Goal: Task Accomplishment & Management: Use online tool/utility

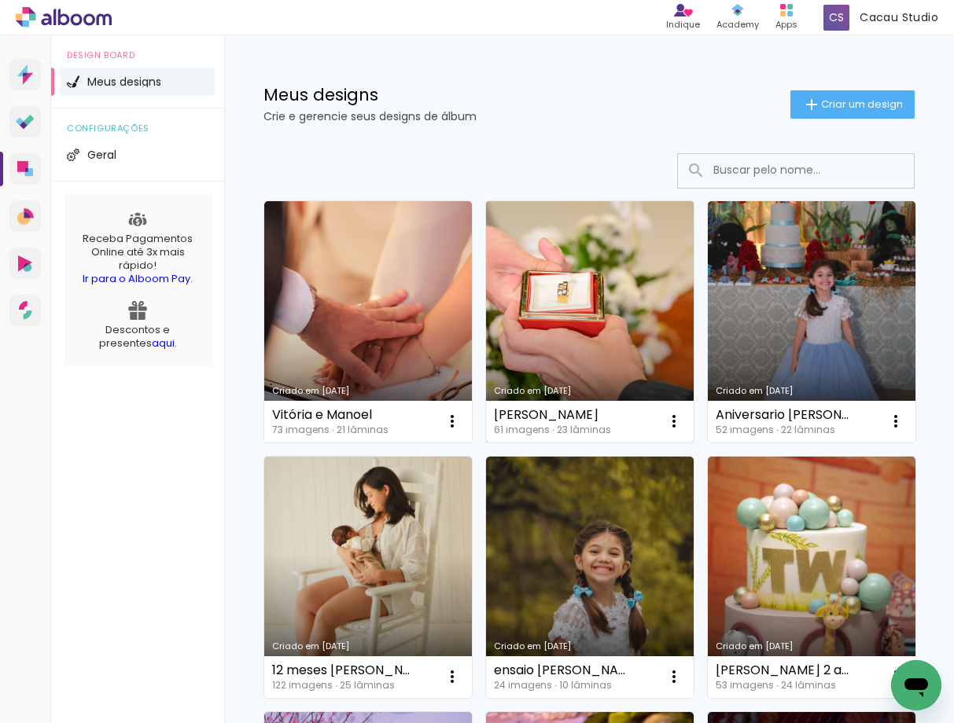
click at [527, 251] on link "Criado em [DATE]" at bounding box center [590, 321] width 208 height 241
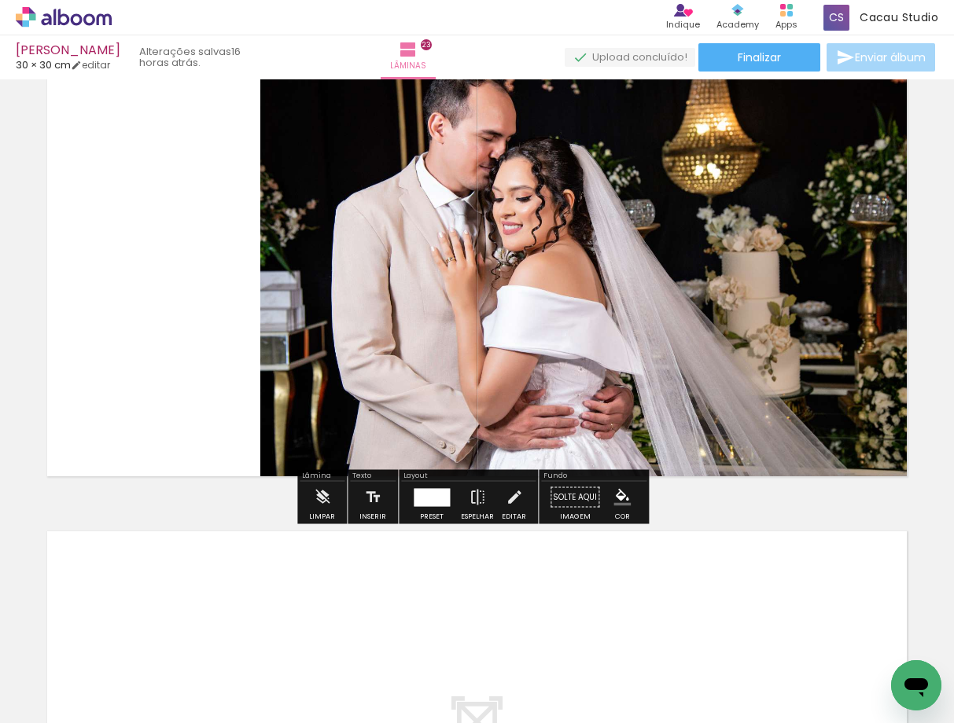
scroll to position [10535, 0]
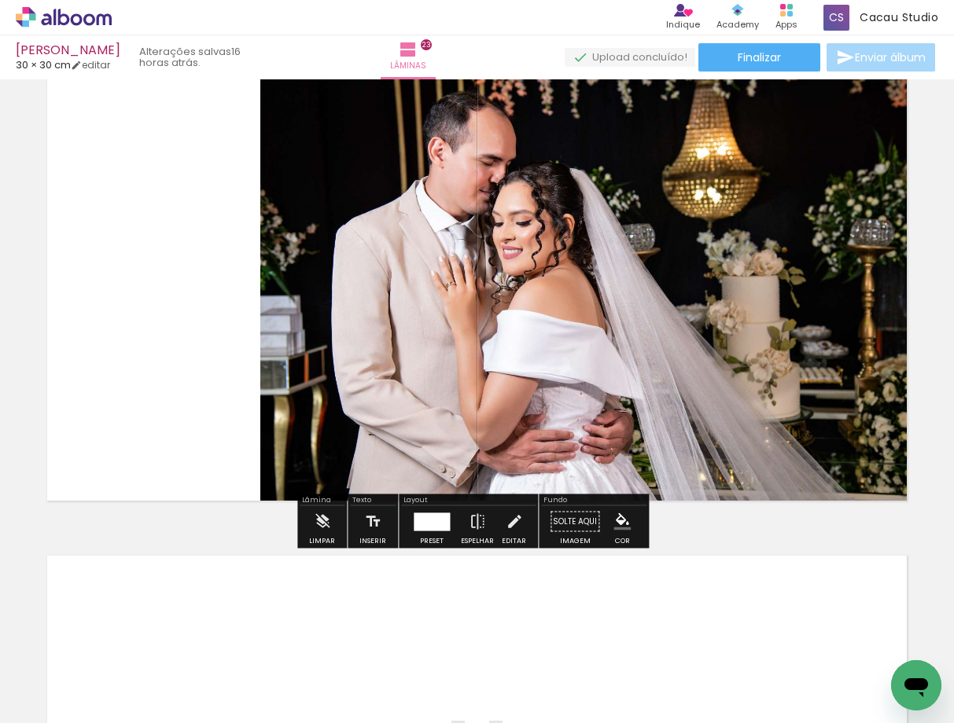
click at [523, 302] on quentale-photo at bounding box center [587, 290] width 654 height 437
click at [429, 515] on div at bounding box center [432, 522] width 36 height 18
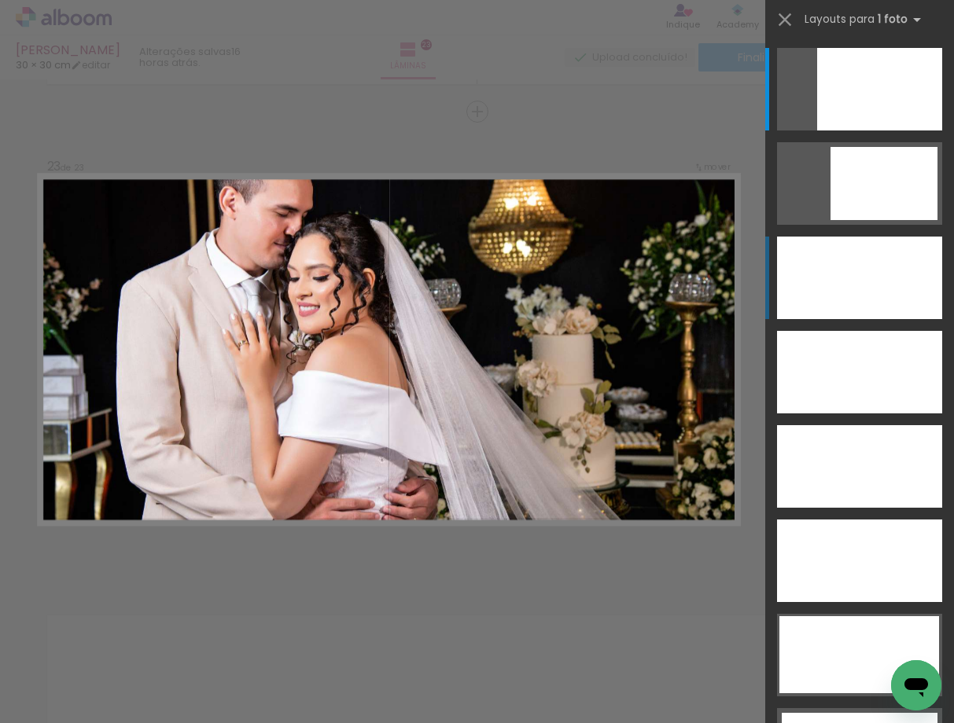
scroll to position [10473, 0]
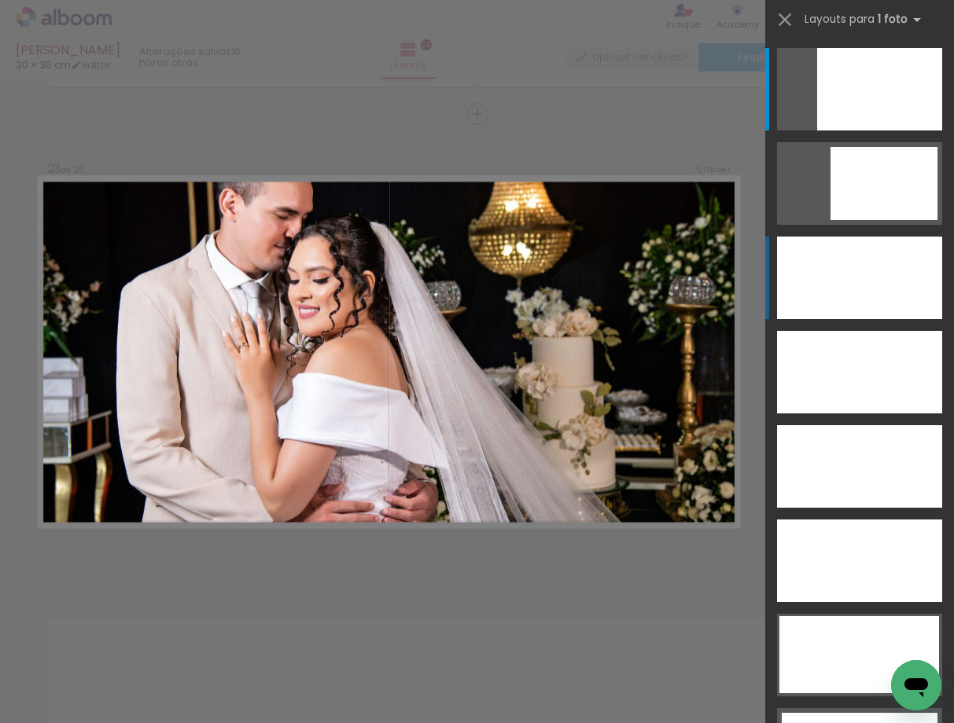
click at [837, 281] on div at bounding box center [859, 278] width 165 height 83
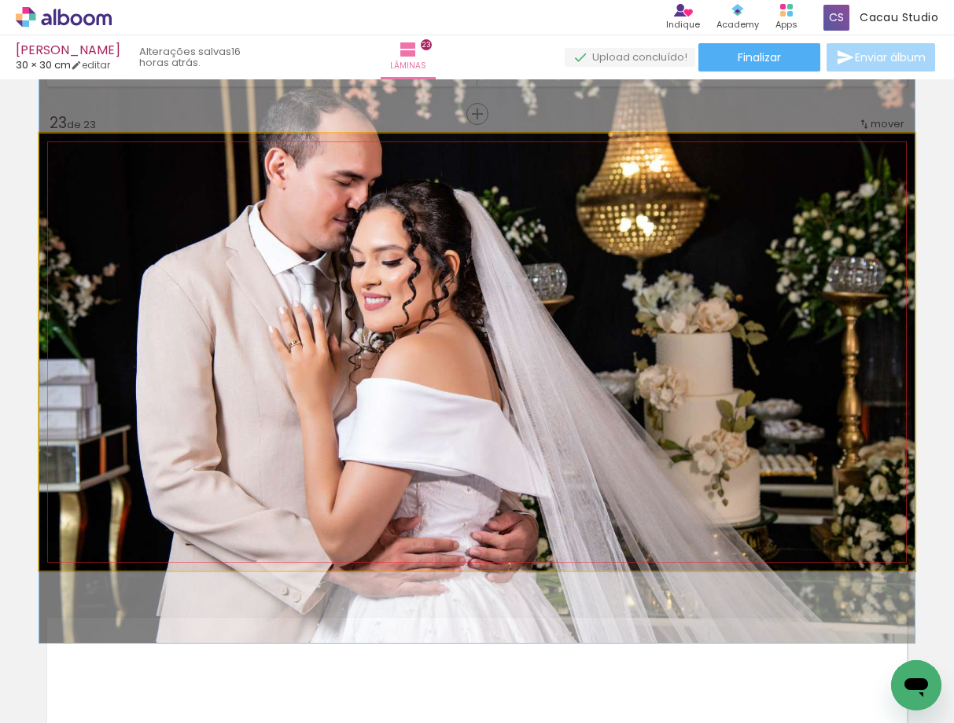
click at [473, 390] on quentale-photo at bounding box center [476, 352] width 875 height 437
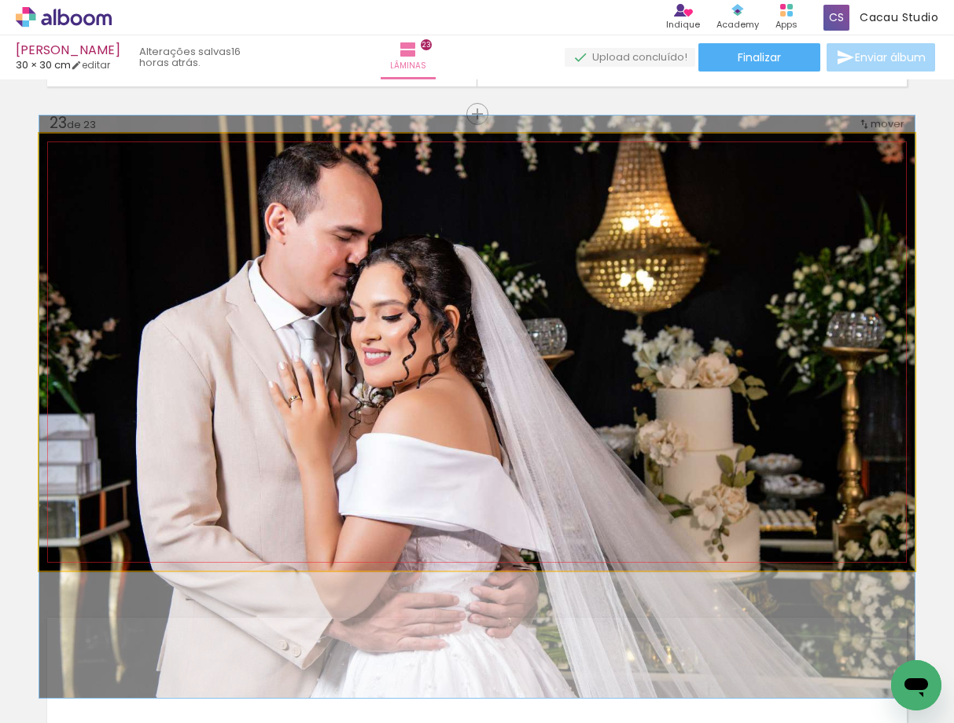
drag, startPoint x: 558, startPoint y: 354, endPoint x: 566, endPoint y: 409, distance: 55.6
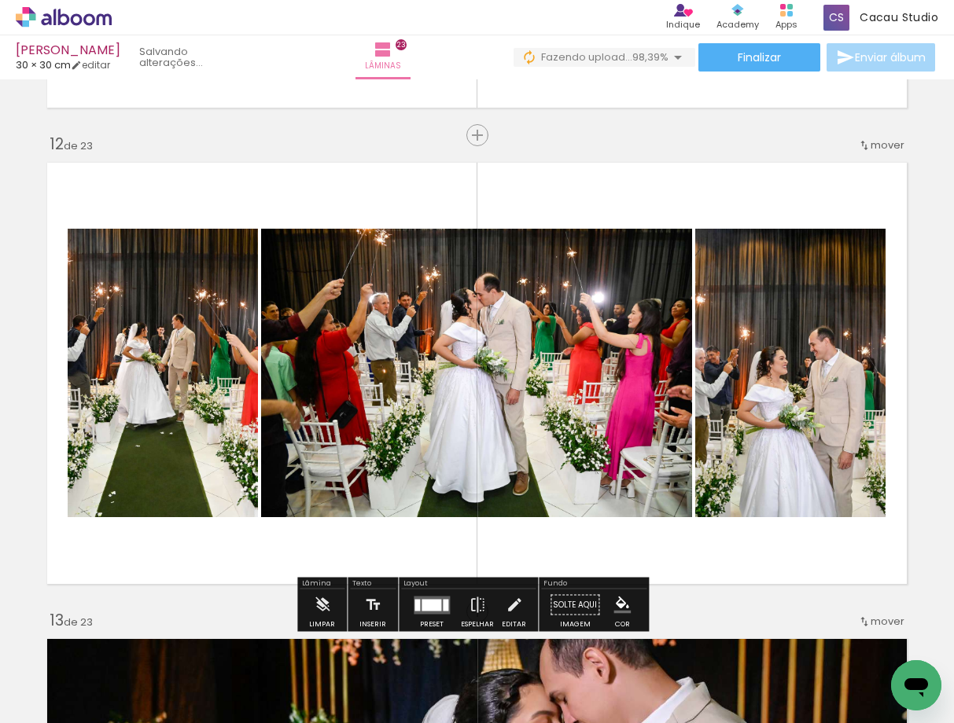
scroll to position [0, 4639]
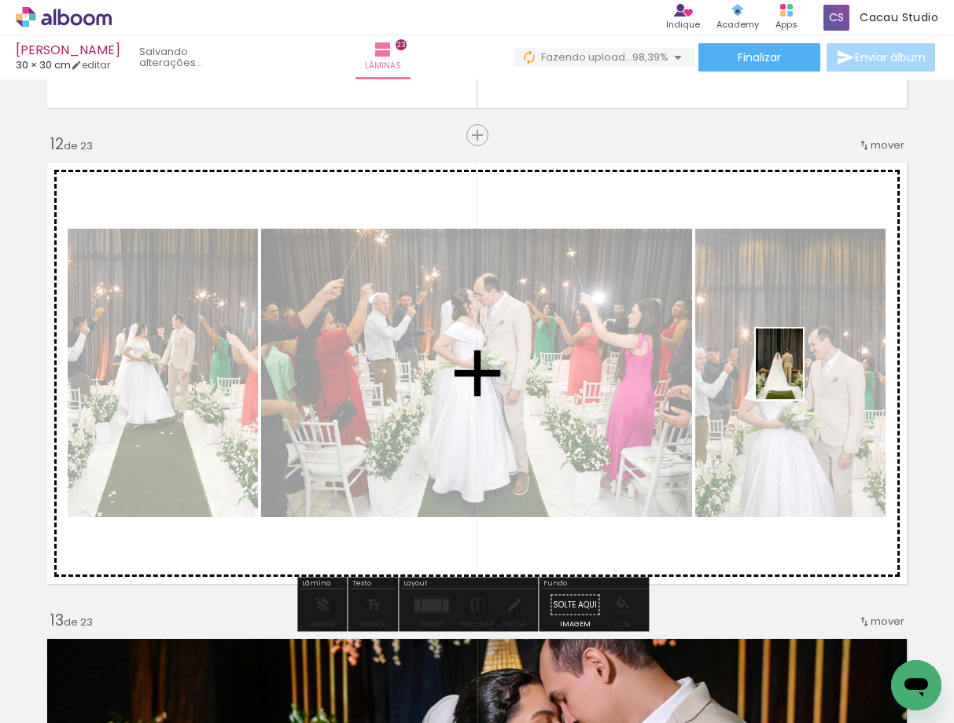
drag, startPoint x: 895, startPoint y: 655, endPoint x: 803, endPoint y: 376, distance: 294.1
click at [803, 376] on quentale-workspace at bounding box center [477, 361] width 954 height 723
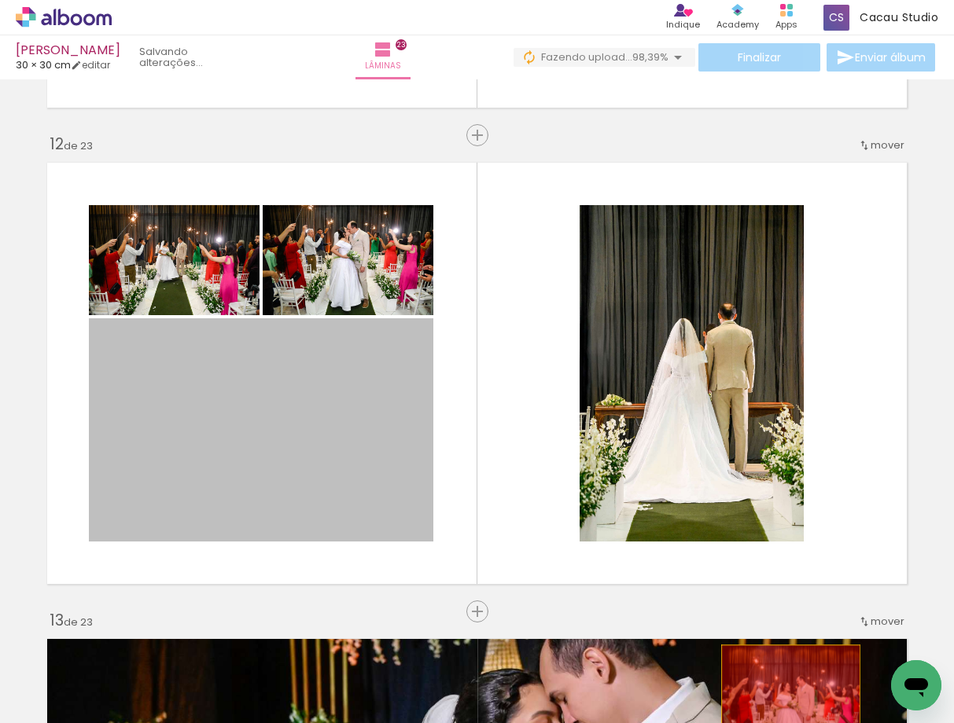
drag, startPoint x: 250, startPoint y: 477, endPoint x: 770, endPoint y: 682, distance: 558.4
click at [785, 693] on quentale-workspace at bounding box center [477, 361] width 954 height 723
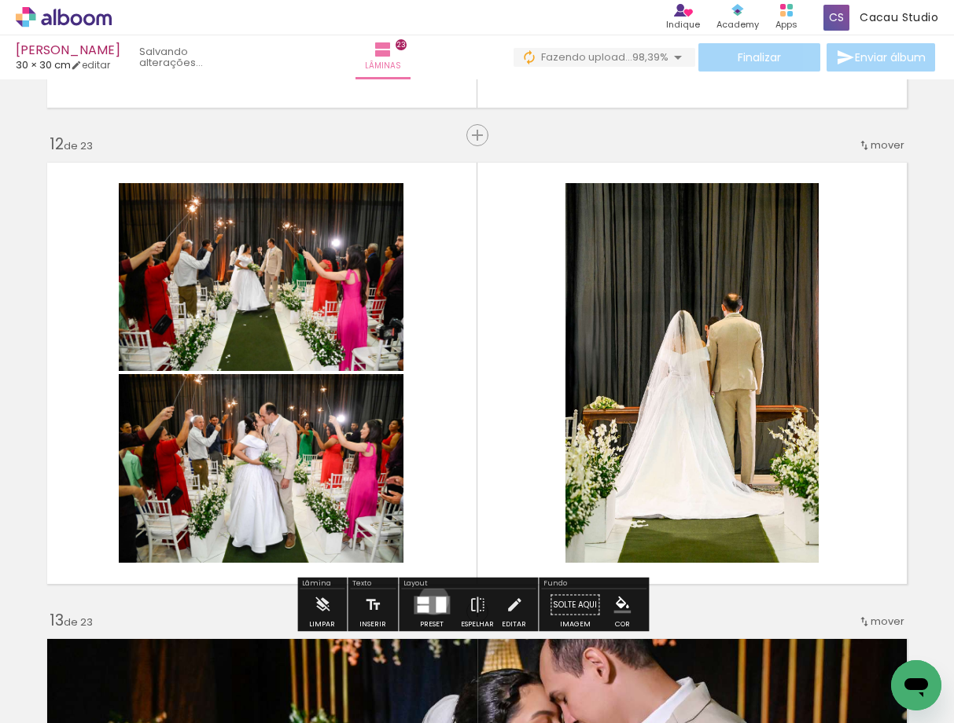
click at [430, 600] on quentale-layouter at bounding box center [432, 605] width 36 height 18
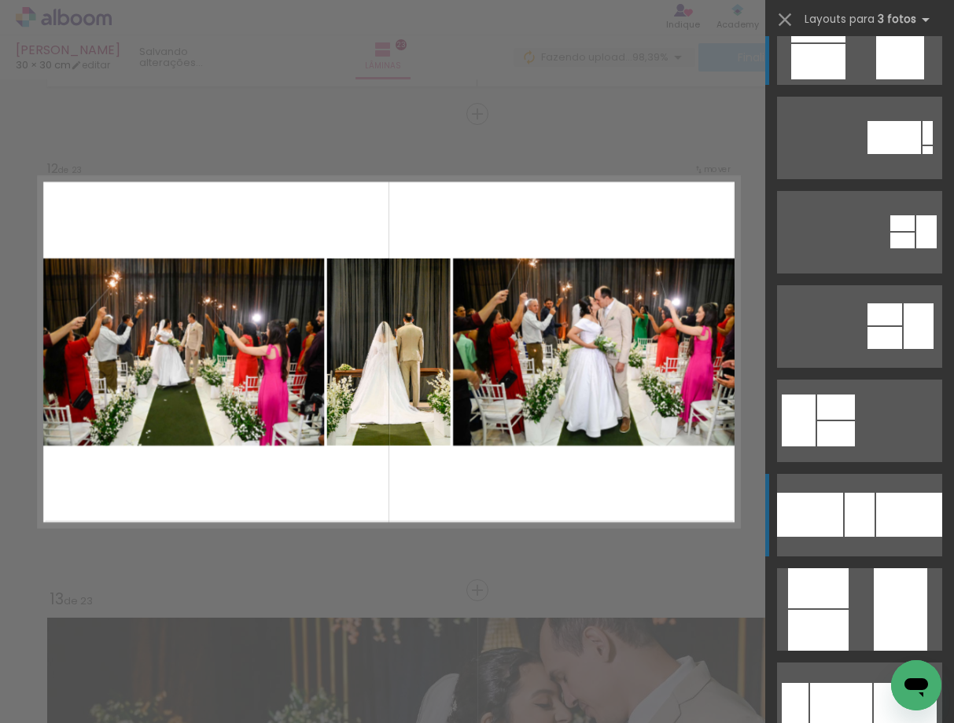
scroll to position [79, 0]
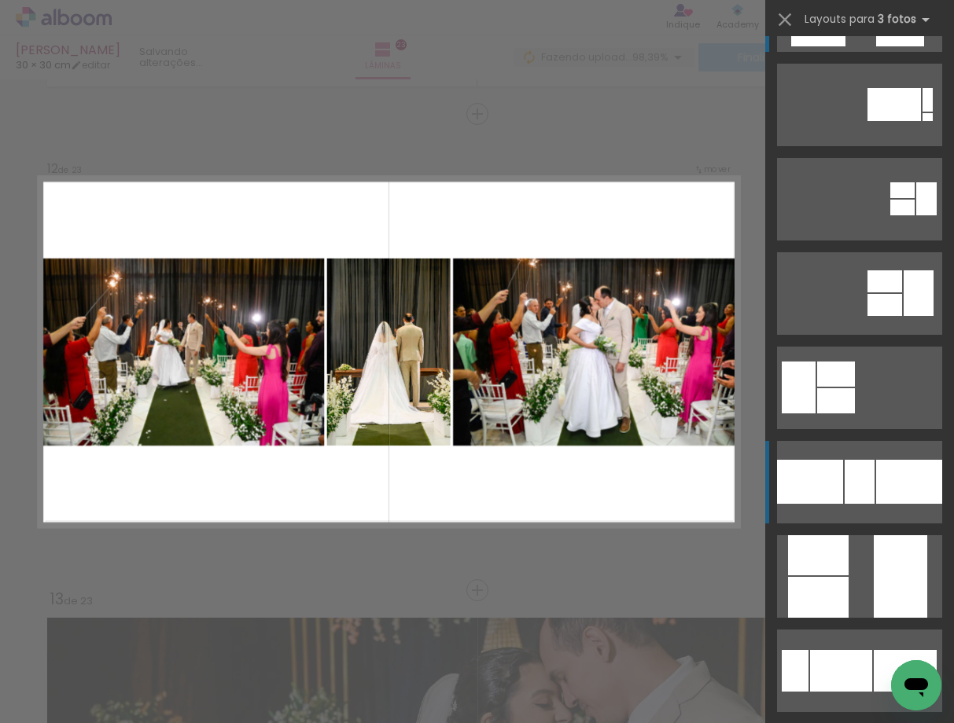
click at [844, 491] on div at bounding box center [859, 482] width 30 height 44
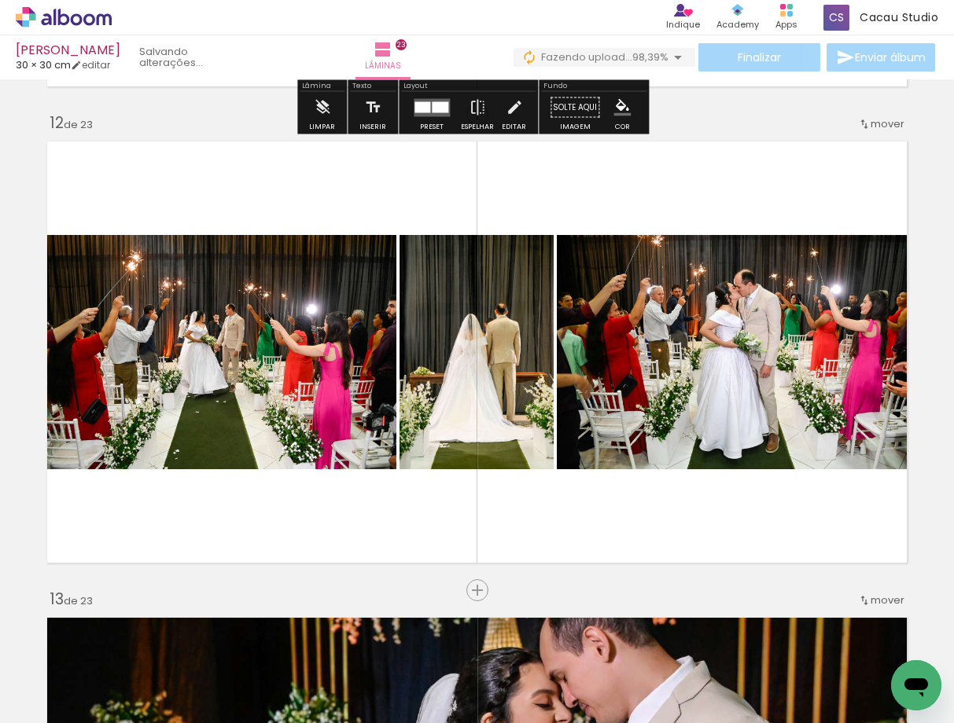
click at [751, 111] on div "Inserir lâmina 1 de 23 Inserir lâmina 2 de 23 Inserir lâmina 3 de 23 Inserir lâ…" at bounding box center [477, 570] width 954 height 11435
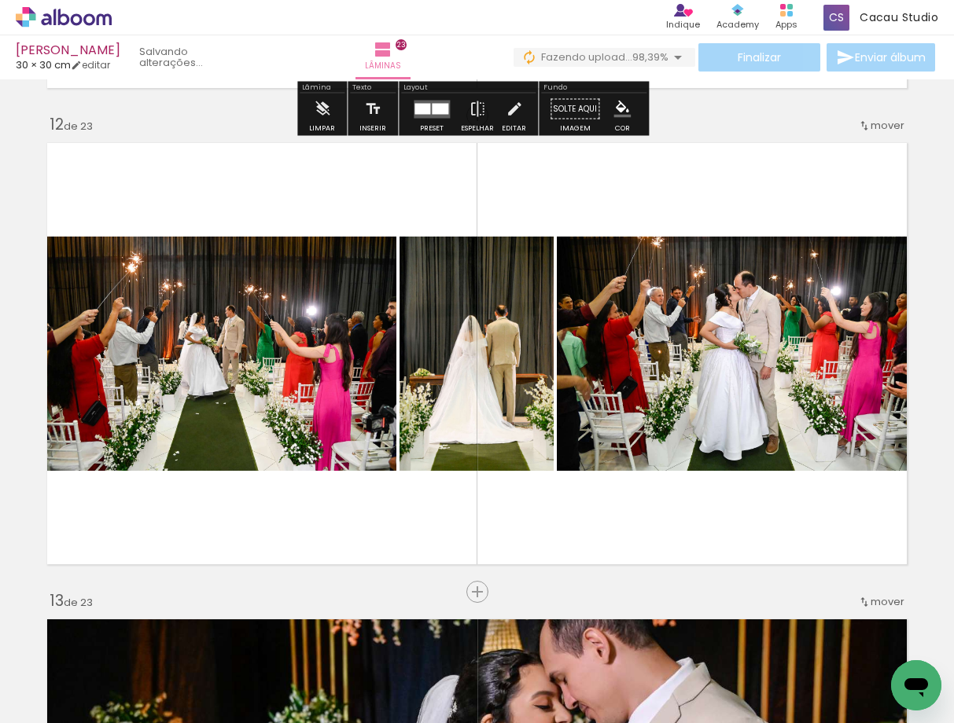
scroll to position [5232, 0]
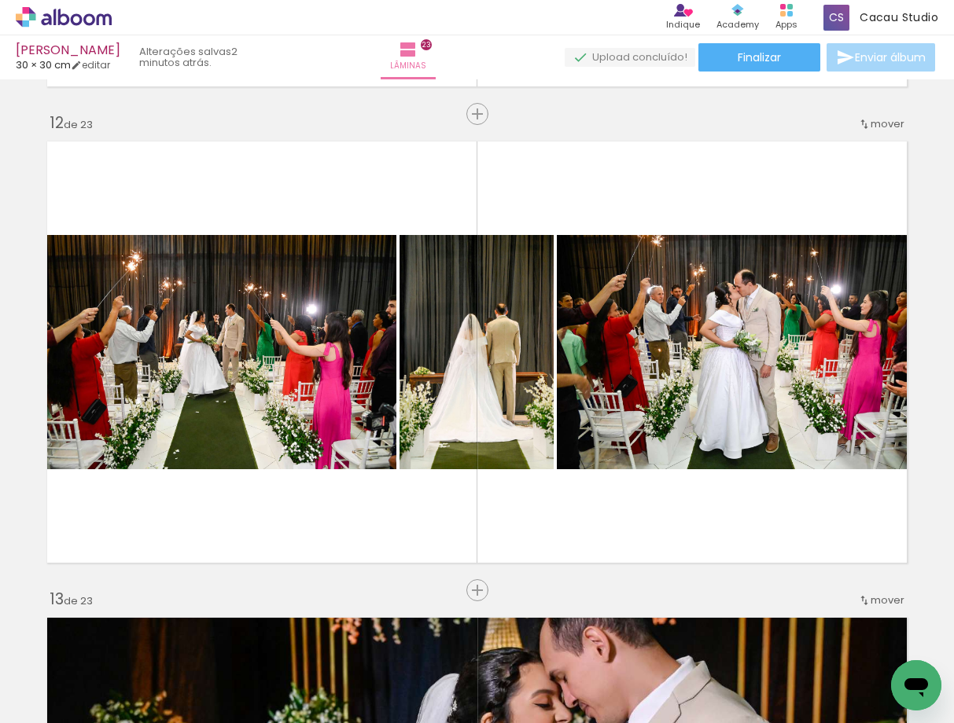
click at [438, 594] on div "Inserir lâmina 1 de 23 Inserir lâmina 2 de 23 Inserir lâmina 3 de 23 Inserir lâ…" at bounding box center [477, 570] width 954 height 11435
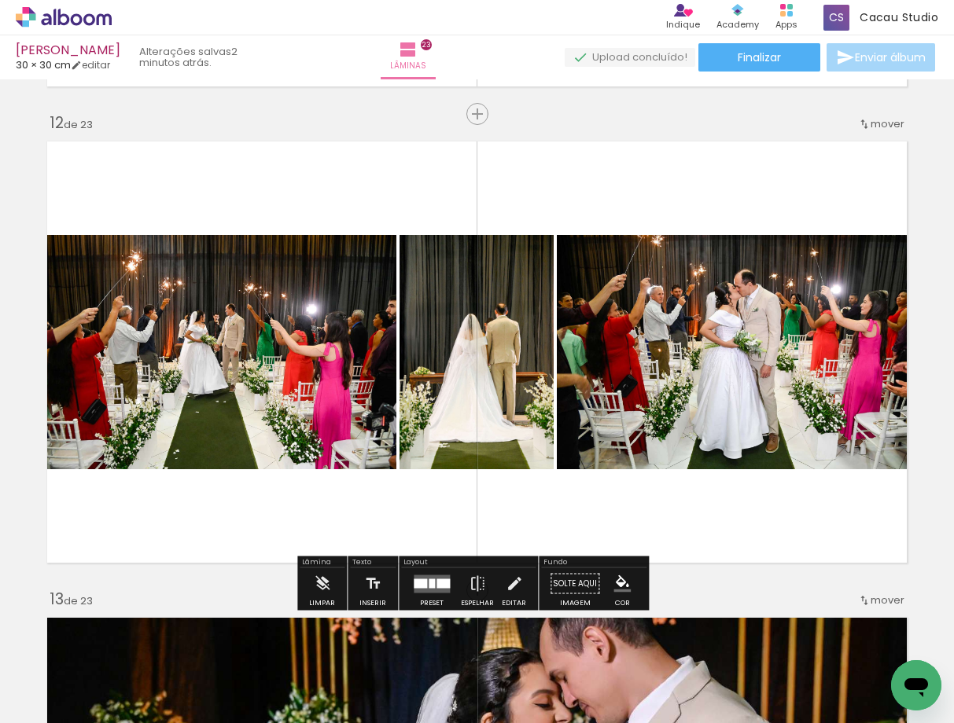
click at [438, 583] on div at bounding box center [442, 583] width 13 height 9
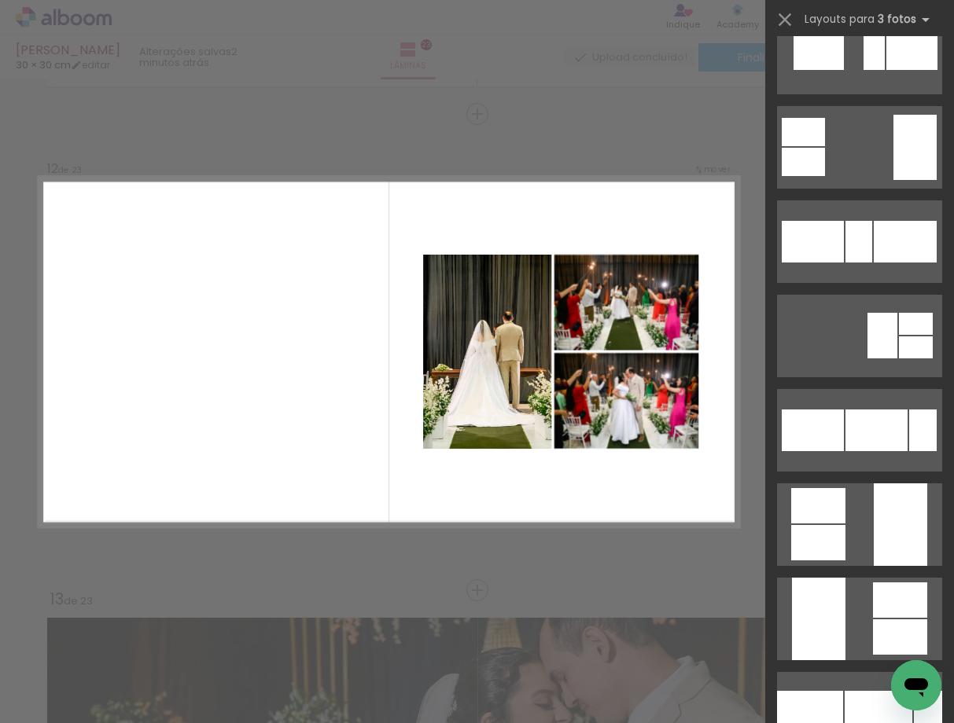
scroll to position [1494, 0]
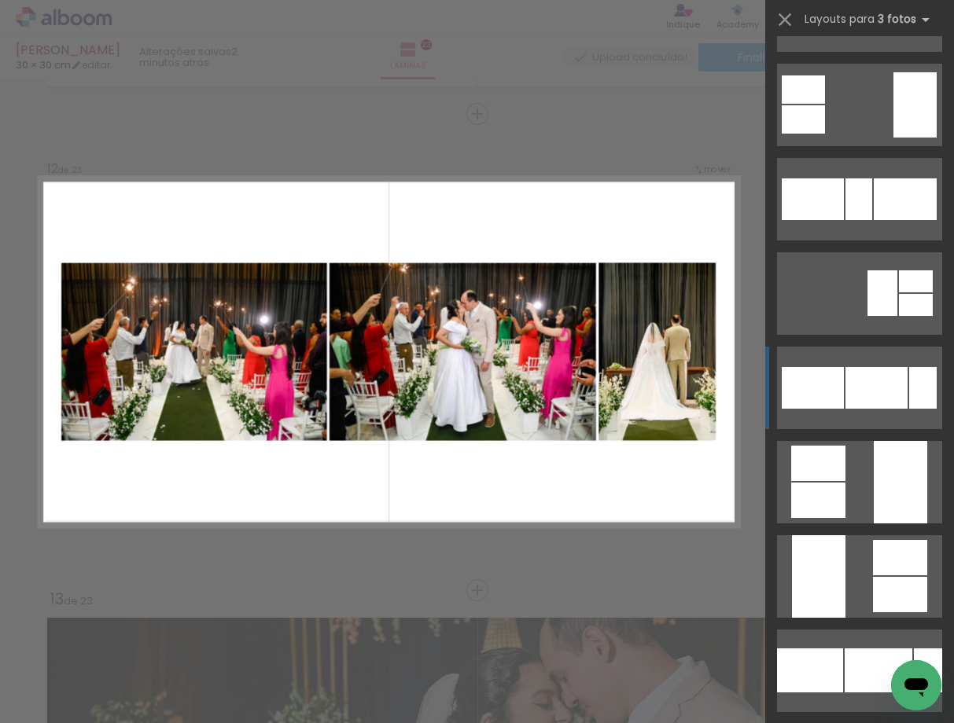
click at [861, 382] on div at bounding box center [876, 388] width 62 height 42
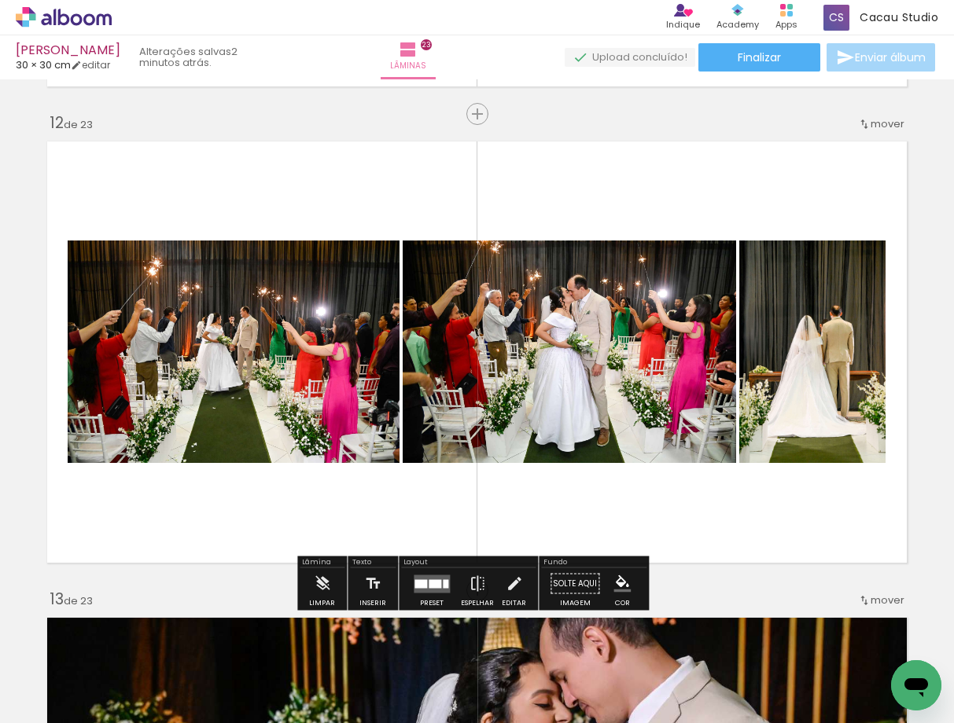
click at [917, 233] on div "Inserir lâmina 1 de 23 Inserir lâmina 2 de 23 Inserir lâmina 3 de 23 Inserir lâ…" at bounding box center [477, 570] width 954 height 11435
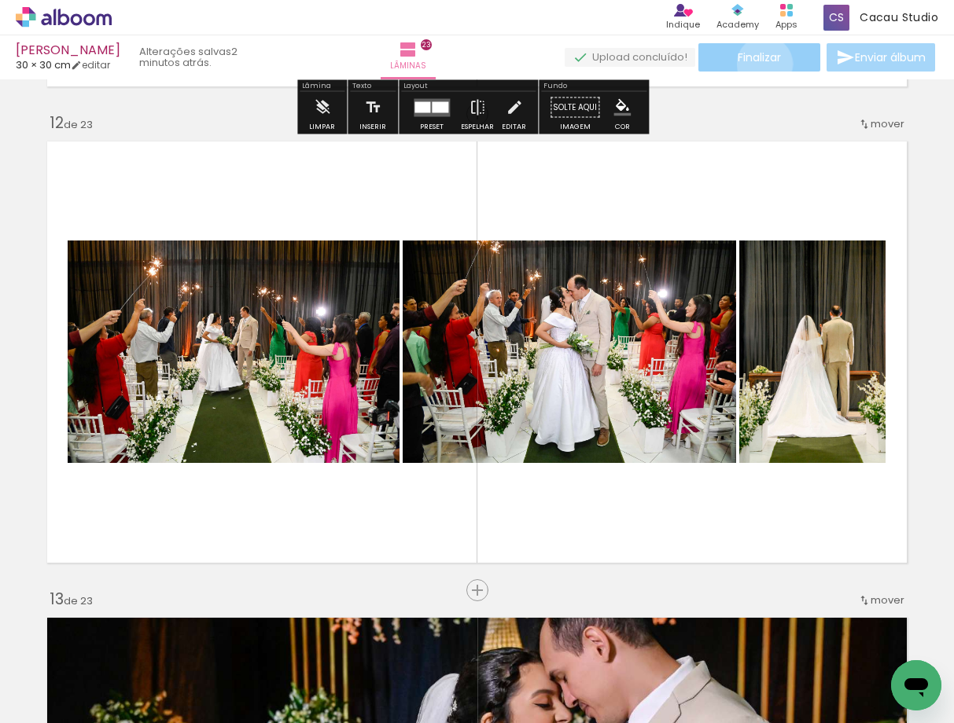
click at [759, 63] on span "Finalizar" at bounding box center [758, 57] width 43 height 11
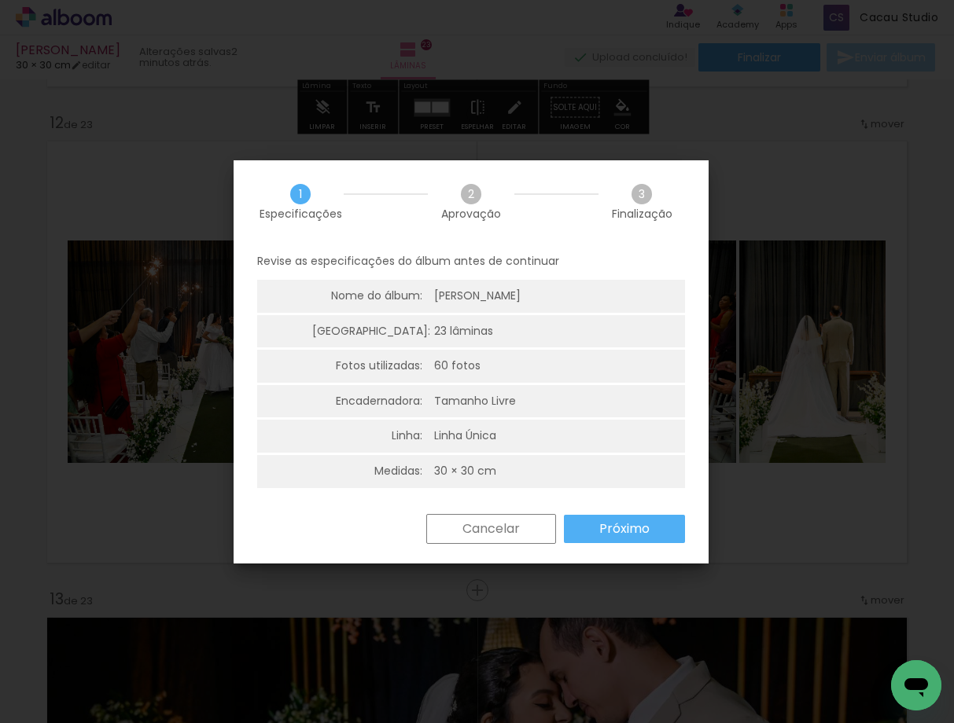
click at [0, 0] on paper-button "Próximo" at bounding box center [0, 0] width 0 height 0
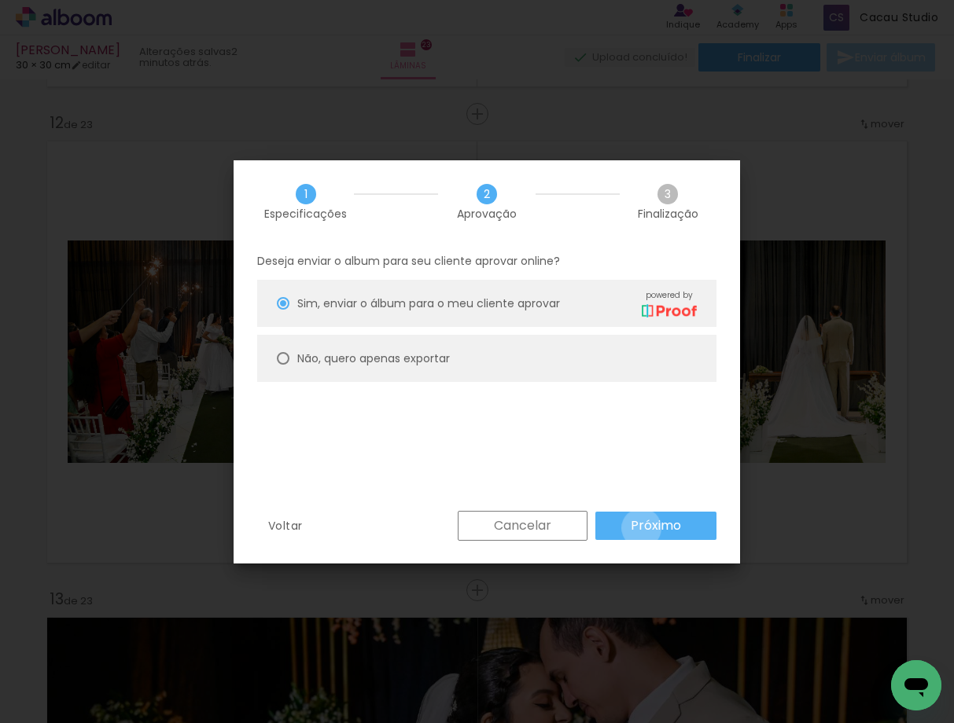
click at [0, 0] on slot "Próximo" at bounding box center [0, 0] width 0 height 0
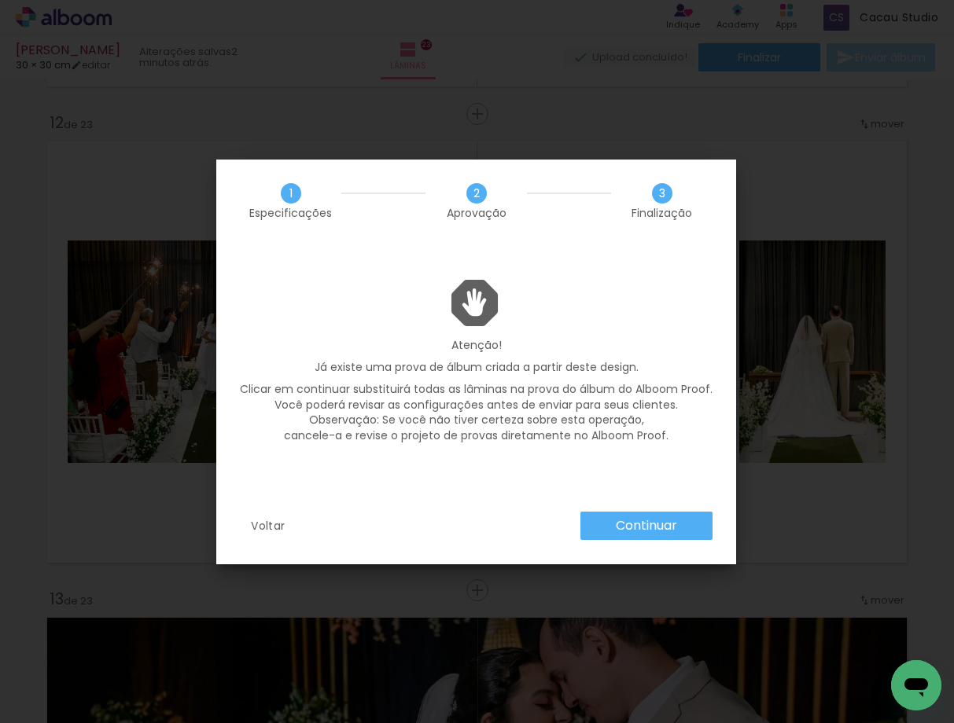
click at [0, 0] on slot "Continuar" at bounding box center [0, 0] width 0 height 0
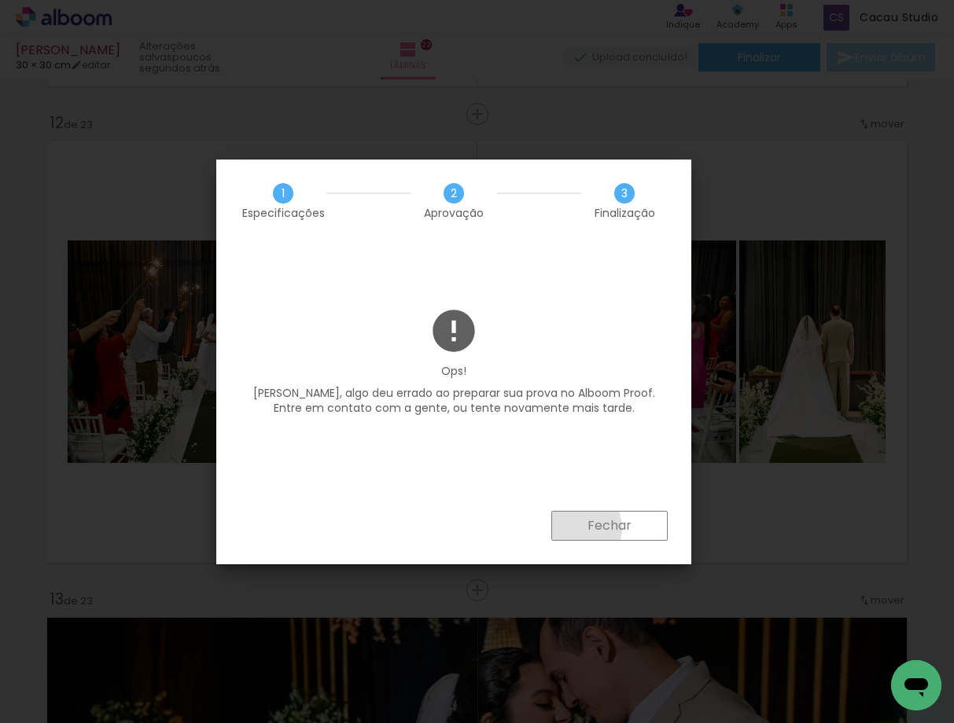
click at [0, 0] on paper-button "Fechar" at bounding box center [0, 0] width 0 height 0
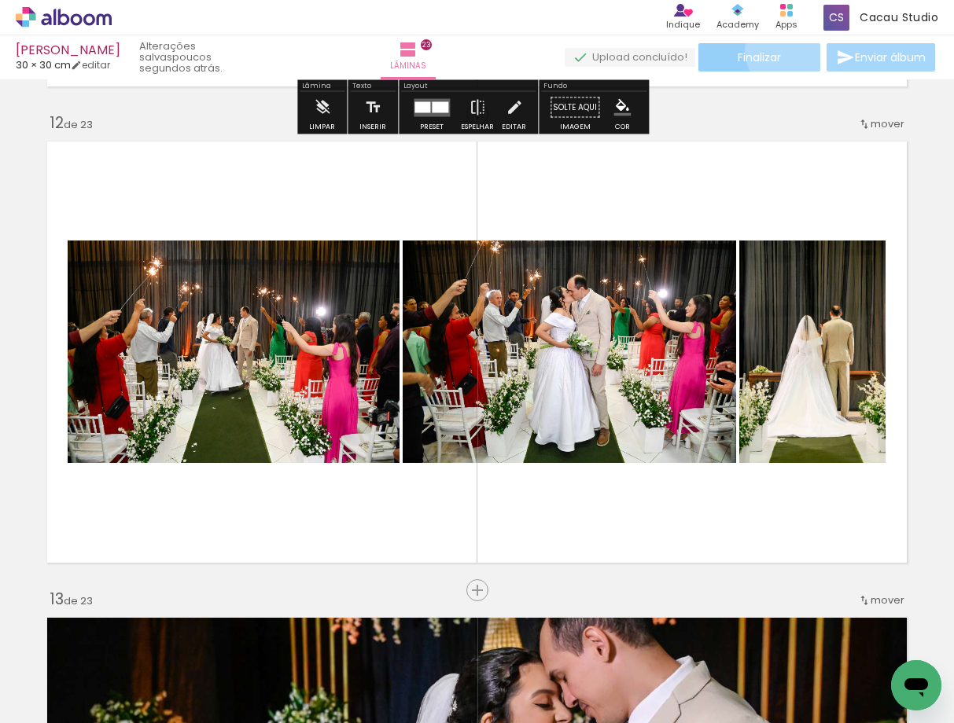
click at [784, 50] on paper-button "Finalizar" at bounding box center [759, 57] width 122 height 28
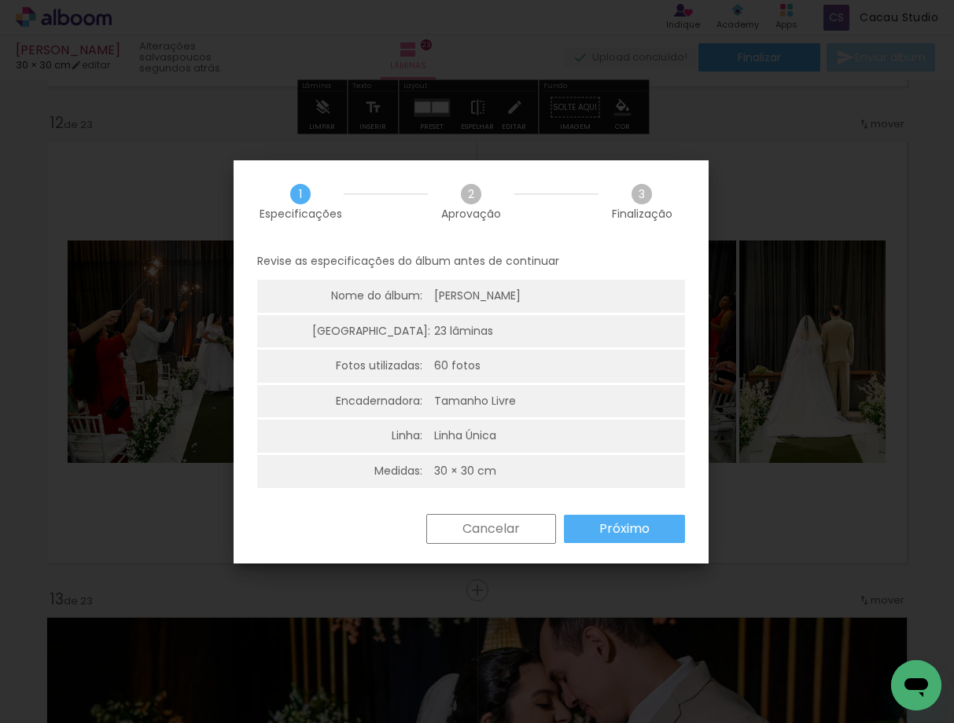
click at [0, 0] on slot "Próximo" at bounding box center [0, 0] width 0 height 0
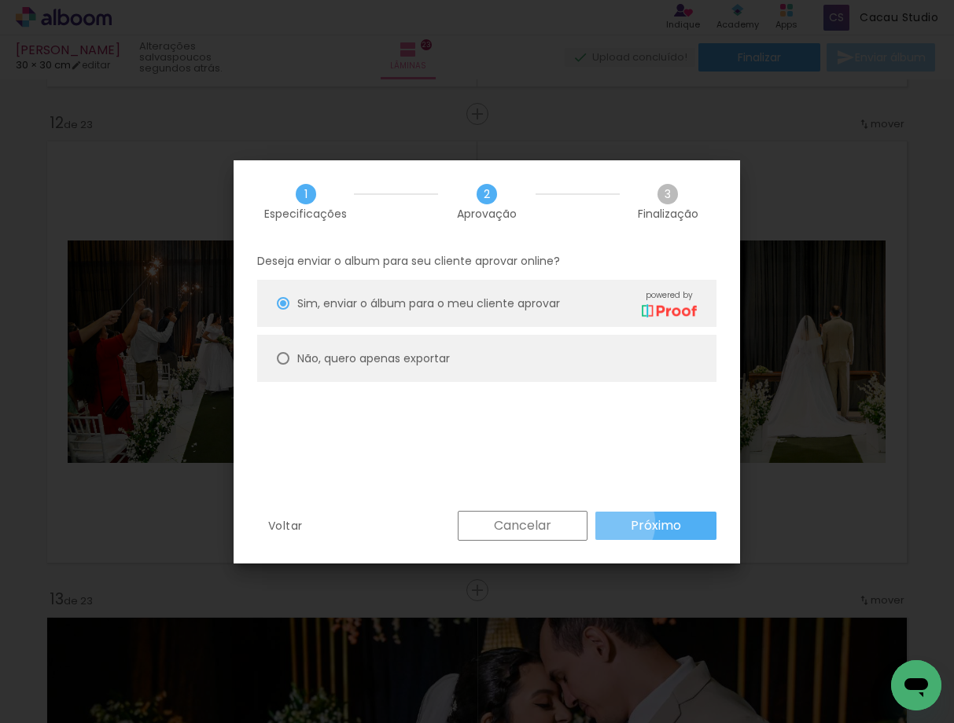
click at [0, 0] on paper-button "Próximo" at bounding box center [0, 0] width 0 height 0
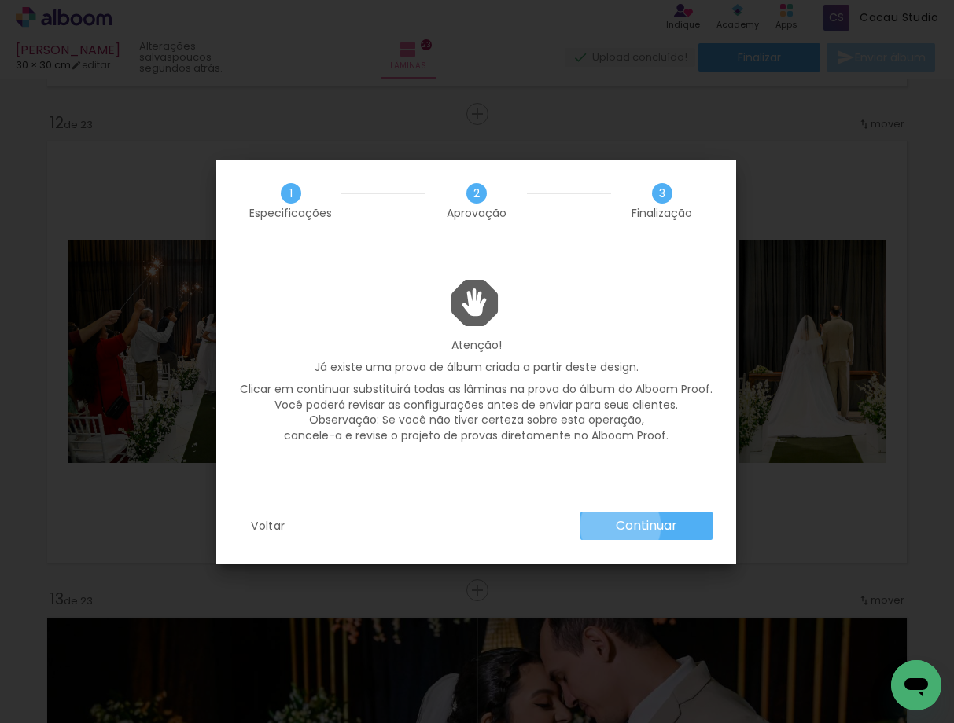
click at [0, 0] on slot "Continuar" at bounding box center [0, 0] width 0 height 0
